Goal: Information Seeking & Learning: Find specific fact

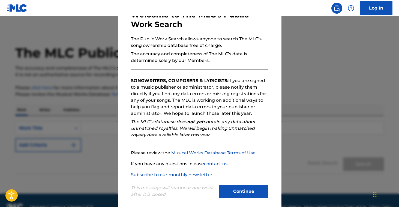
scroll to position [43, 0]
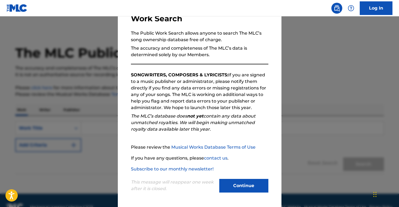
click at [235, 187] on button "Continue" at bounding box center [243, 186] width 49 height 14
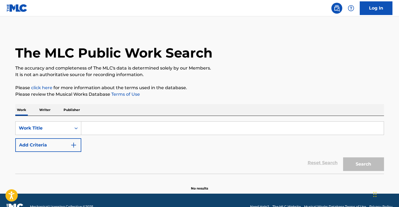
click at [192, 127] on input "Search Form" at bounding box center [232, 128] width 302 height 13
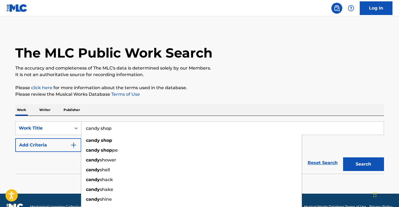
type input "candy shop"
click at [343, 157] on button "Search" at bounding box center [363, 164] width 41 height 14
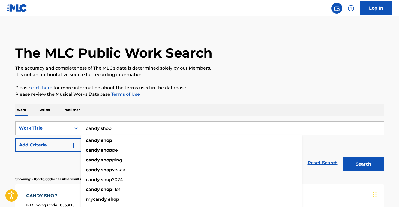
click at [343, 157] on button "Search" at bounding box center [363, 164] width 41 height 14
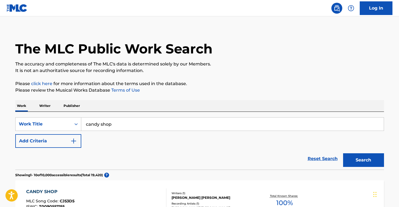
scroll to position [0, 0]
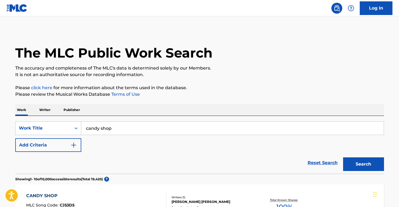
click at [56, 148] on button "Add Criteria" at bounding box center [48, 145] width 66 height 14
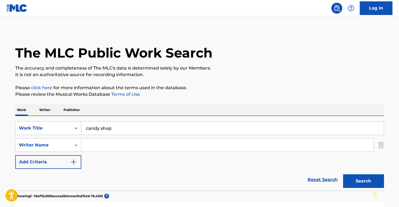
click at [103, 146] on input "Search Form" at bounding box center [227, 144] width 292 height 13
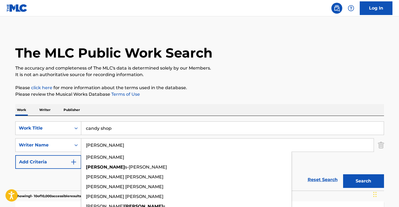
type input "[PERSON_NAME]"
click at [343, 174] on button "Search" at bounding box center [363, 181] width 41 height 14
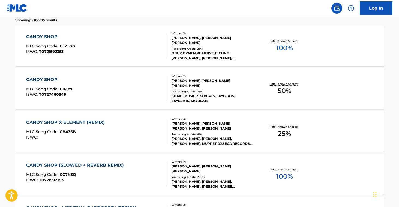
scroll to position [175, 0]
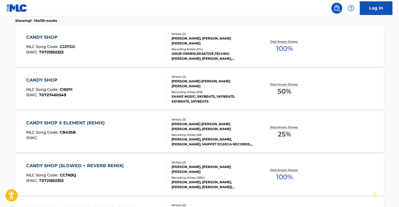
click at [262, 61] on div "CANDY SHOP MLC Song Code : CJ2TGG ISWC : T0721592353 Writers ( 2 ) [PERSON_NAME…" at bounding box center [199, 46] width 368 height 41
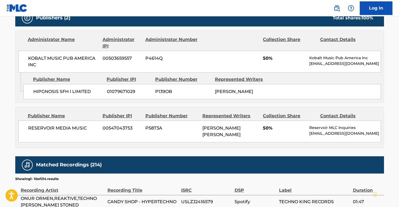
scroll to position [275, 0]
